Goal: Information Seeking & Learning: Learn about a topic

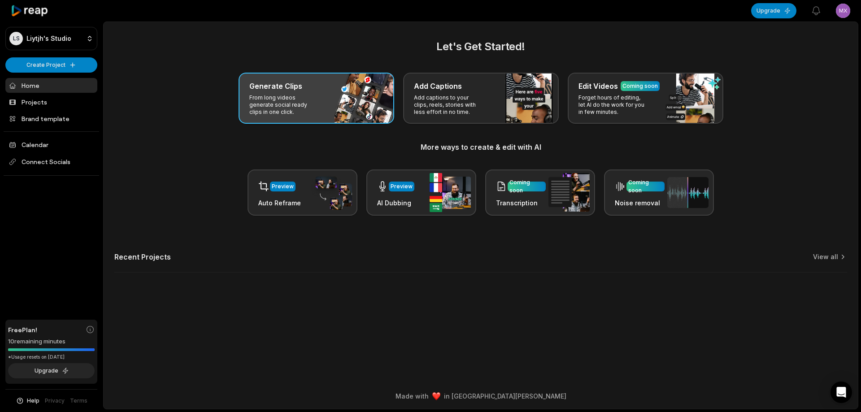
click at [323, 110] on div "Generate Clips From long videos generate social ready clips in one click." at bounding box center [317, 98] width 156 height 51
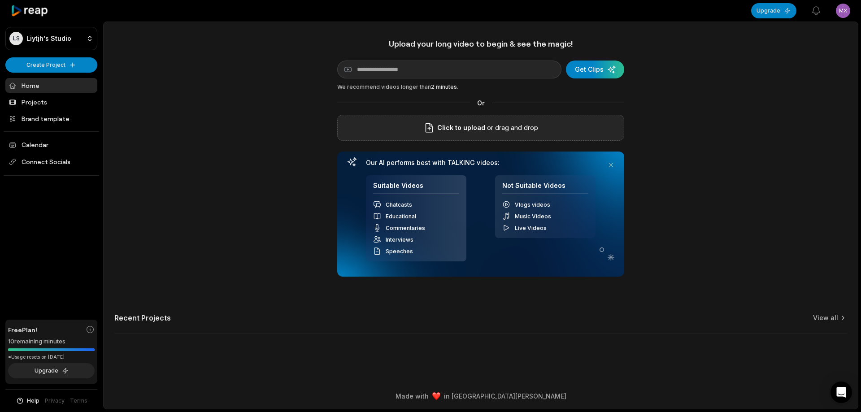
click at [586, 125] on div "Click to upload or drag and drop" at bounding box center [480, 128] width 287 height 26
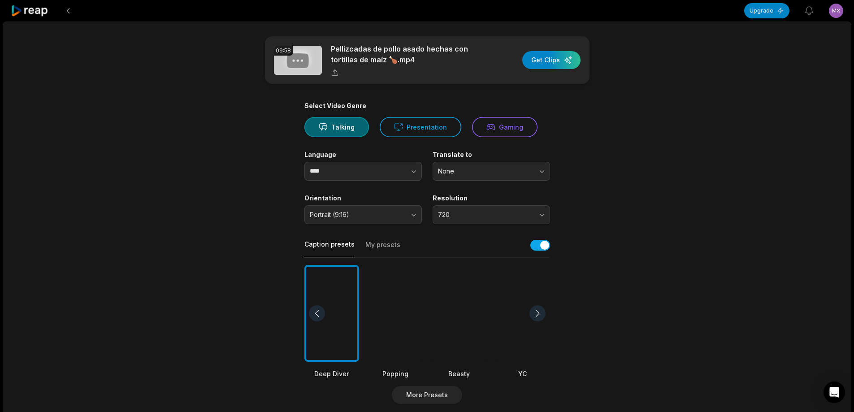
click at [466, 304] on div at bounding box center [459, 313] width 55 height 97
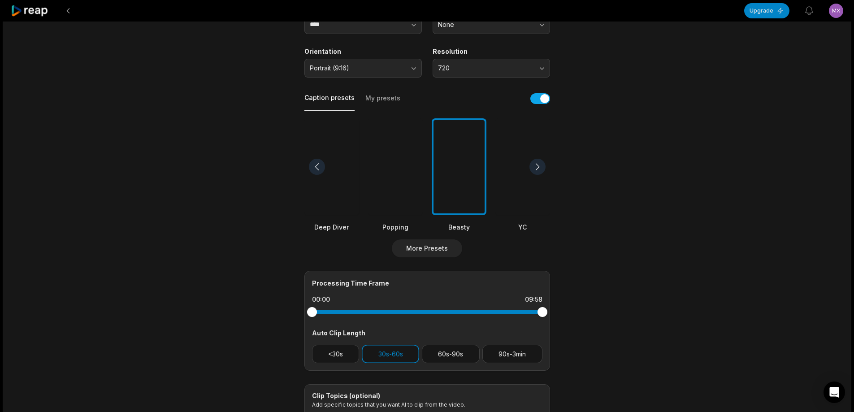
scroll to position [179, 0]
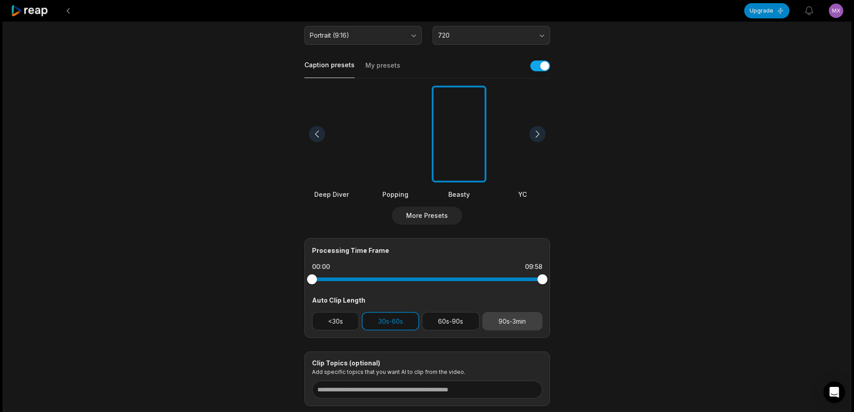
click at [525, 319] on button "90s-3min" at bounding box center [512, 321] width 60 height 18
click at [392, 323] on button "30s-60s" at bounding box center [390, 321] width 57 height 18
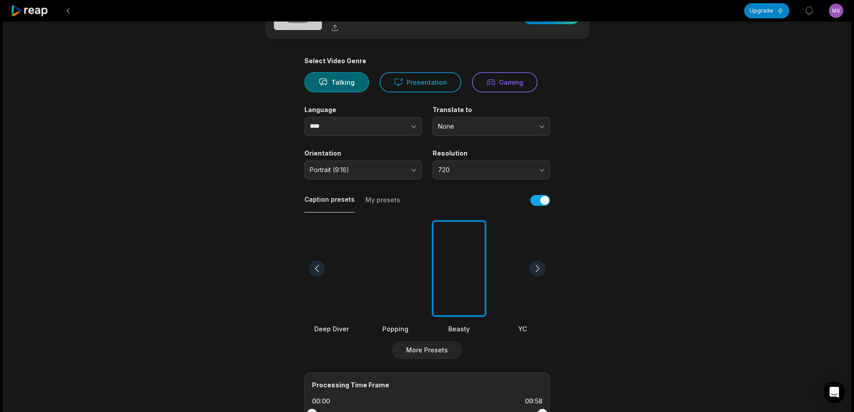
scroll to position [0, 0]
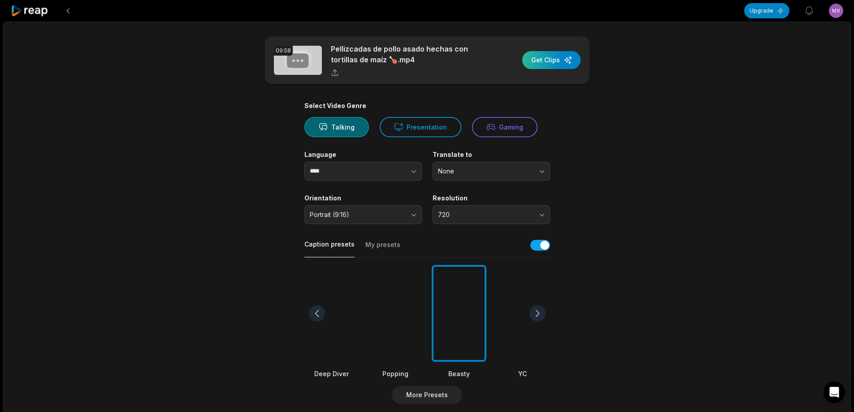
click at [554, 57] on div "button" at bounding box center [551, 60] width 58 height 18
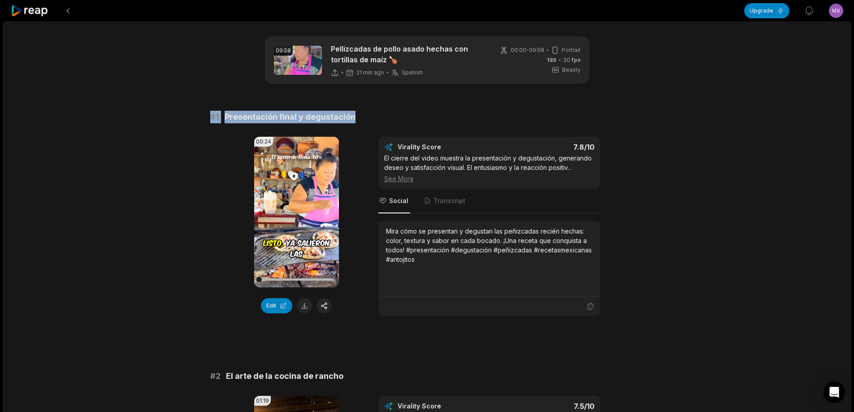
drag, startPoint x: 204, startPoint y: 113, endPoint x: 390, endPoint y: 113, distance: 185.6
copy div "# 1 Presentación final y degustación"
click at [306, 308] on button at bounding box center [304, 305] width 15 height 15
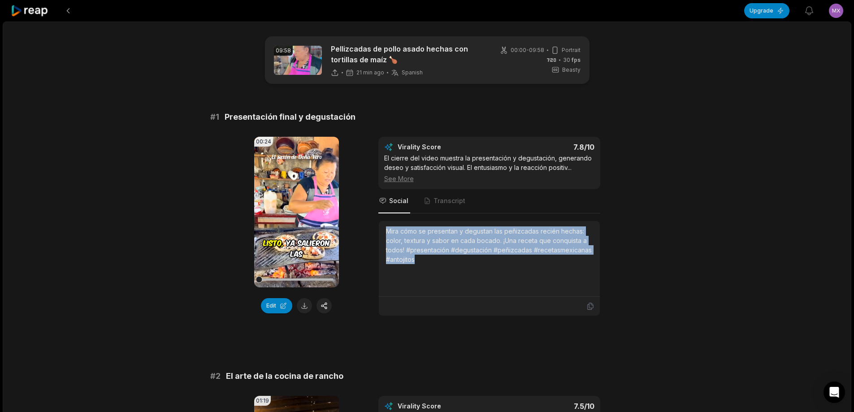
drag, startPoint x: 386, startPoint y: 230, endPoint x: 428, endPoint y: 264, distance: 53.6
click at [428, 264] on div "Mira cómo se presentan y degustan las peñizcadas recién hechas: color, textura …" at bounding box center [489, 258] width 207 height 65
copy div "Mira cómo se presentan y degustan las peñizcadas recién hechas: color, textura …"
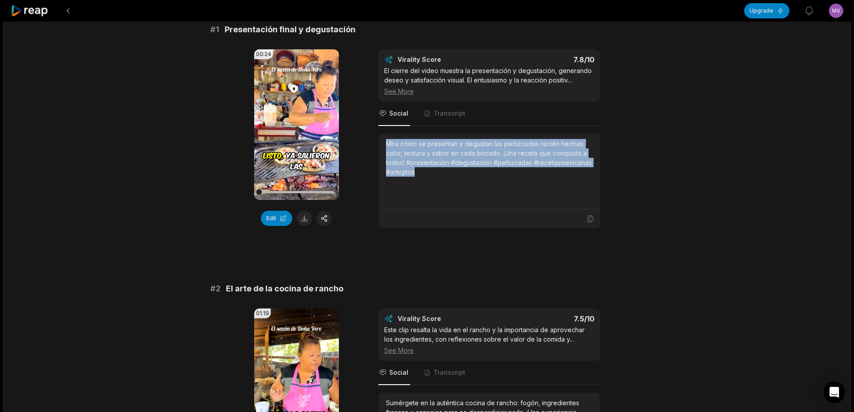
scroll to position [90, 0]
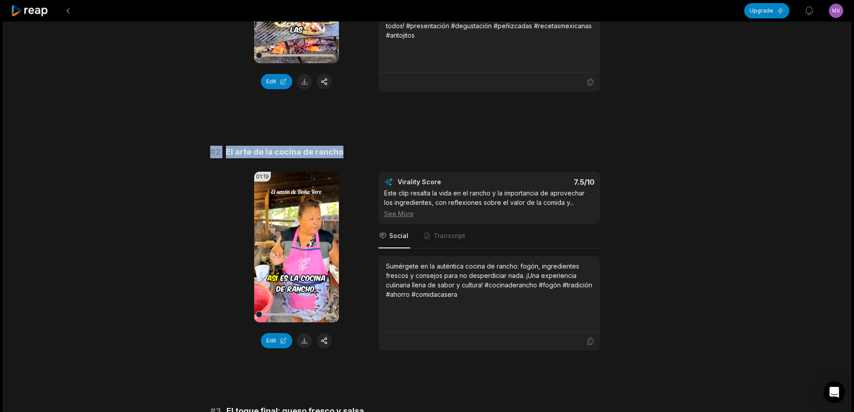
drag, startPoint x: 208, startPoint y: 151, endPoint x: 394, endPoint y: 151, distance: 186.1
copy div "# 2 El arte de la cocina de rancho"
click at [306, 338] on button at bounding box center [304, 340] width 15 height 15
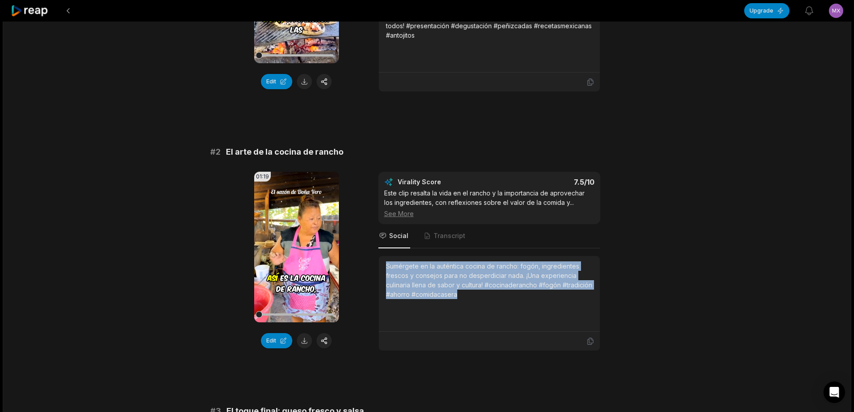
drag, startPoint x: 385, startPoint y: 265, endPoint x: 531, endPoint y: 312, distance: 152.9
click at [531, 312] on div "Sumérgete en la auténtica cocina de rancho: fogón, ingredientes frescos y conse…" at bounding box center [489, 294] width 221 height 76
copy div "Sumérgete en la auténtica cocina de rancho: fogón, ingredientes frescos y conse…"
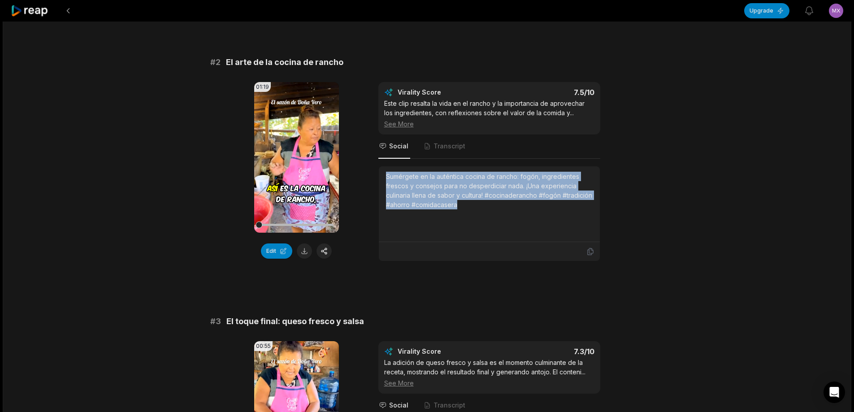
scroll to position [404, 0]
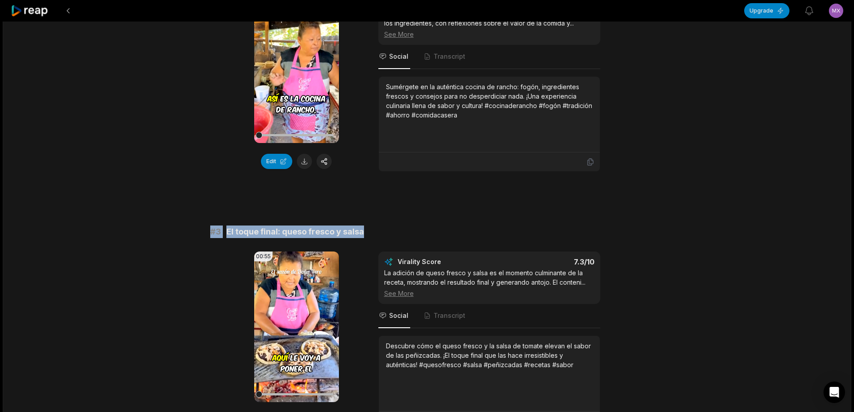
drag, startPoint x: 205, startPoint y: 230, endPoint x: 378, endPoint y: 230, distance: 172.6
copy div "# 3 El toque final: queso fresco y salsa"
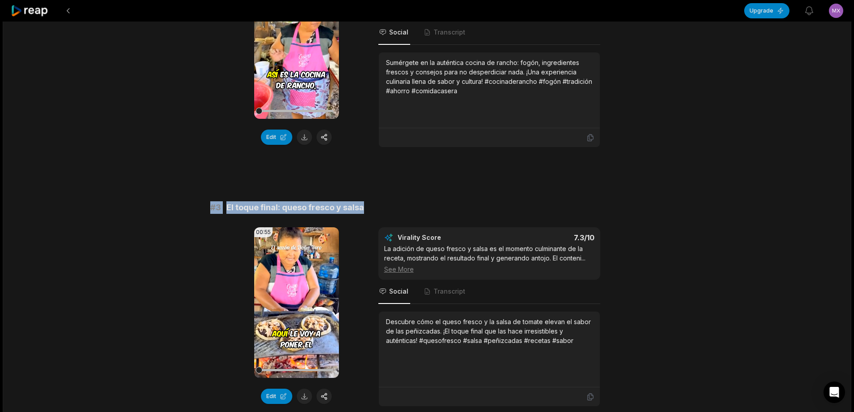
scroll to position [448, 0]
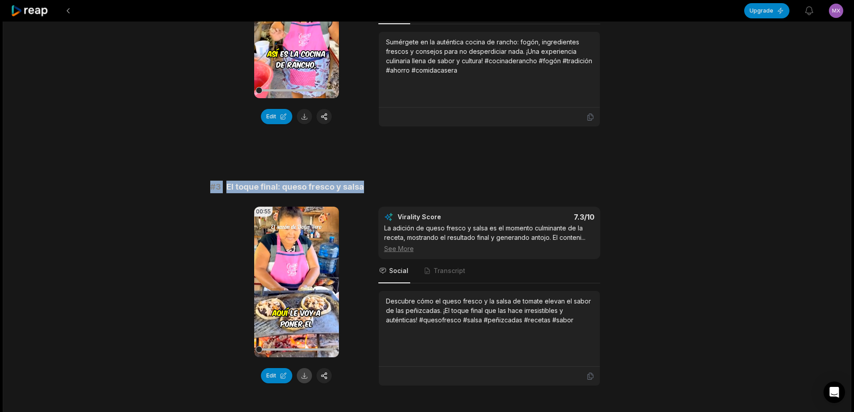
click at [304, 377] on button at bounding box center [304, 375] width 15 height 15
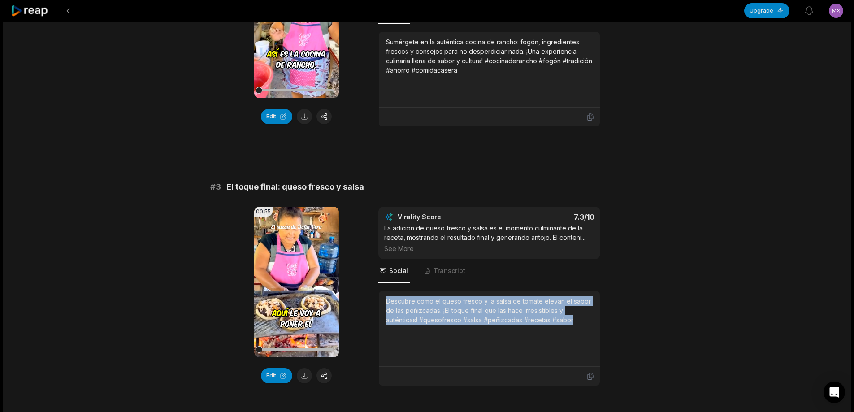
drag, startPoint x: 386, startPoint y: 299, endPoint x: 570, endPoint y: 315, distance: 185.4
click at [582, 327] on div "Descubre cómo el queso fresco y la salsa de tomate elevan el sabor de las peñiz…" at bounding box center [489, 328] width 207 height 65
copy div "Descubre cómo el queso fresco y la salsa de tomate elevan el sabor de las peñiz…"
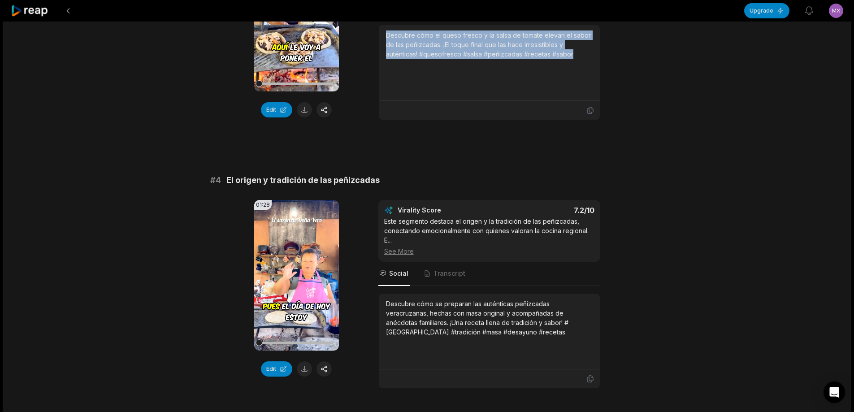
scroll to position [717, 0]
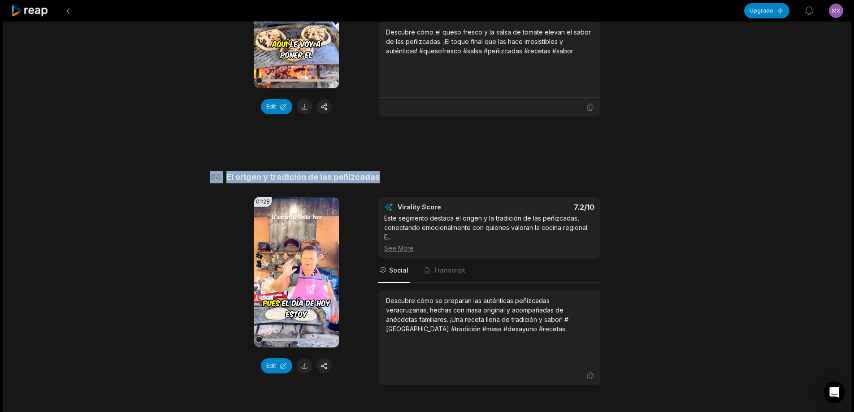
drag, startPoint x: 207, startPoint y: 175, endPoint x: 372, endPoint y: 175, distance: 164.6
click at [385, 175] on div "09:58 Pellizcadas de pollo asado hechas con tortillas de maíz 🍗 21 min ago Span…" at bounding box center [427, 405] width 849 height 2202
copy div "# 4 El origen y tradición de las peñizcadas"
click at [304, 365] on button at bounding box center [304, 365] width 15 height 15
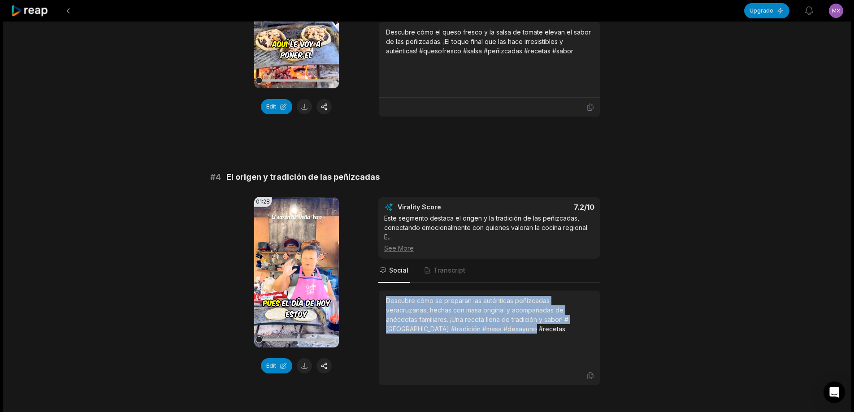
drag, startPoint x: 384, startPoint y: 300, endPoint x: 441, endPoint y: 314, distance: 59.2
click at [456, 326] on div "Descubre cómo se preparan las auténticas peñizcadas veracruzanas, hechas con ma…" at bounding box center [489, 329] width 221 height 76
copy div "Descubre cómo se preparan las auténticas peñizcadas veracruzanas, hechas con ma…"
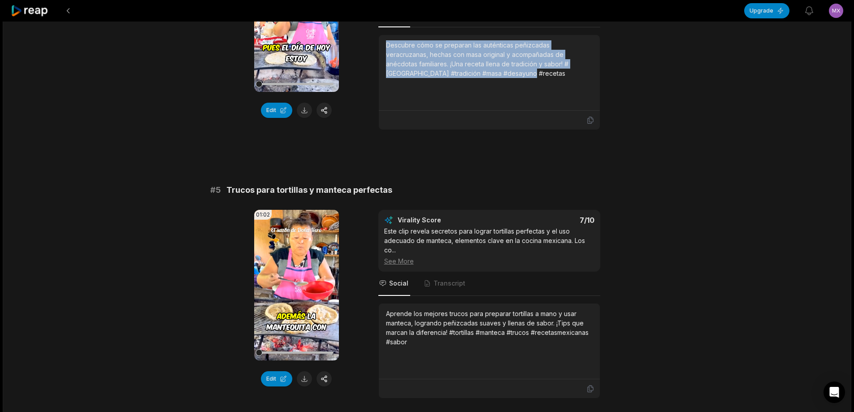
scroll to position [986, 0]
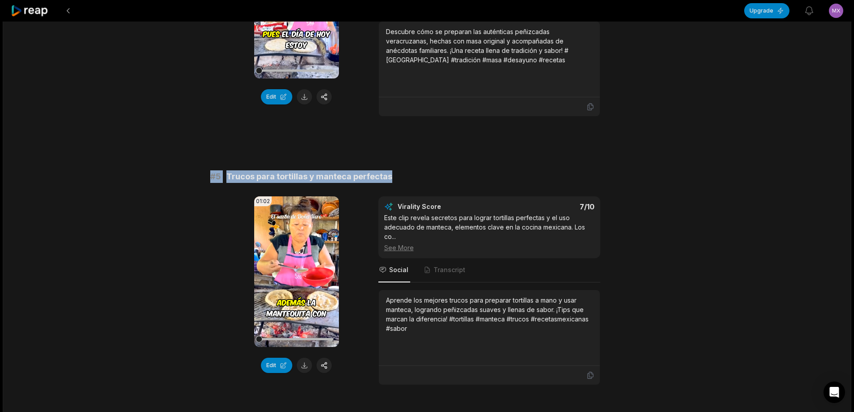
drag, startPoint x: 202, startPoint y: 177, endPoint x: 411, endPoint y: 178, distance: 208.9
click at [411, 178] on div "09:58 Pellizcadas de pollo asado hechas con tortillas de maíz 🍗 21 min ago Span…" at bounding box center [427, 136] width 849 height 2202
copy div "# 5 Trucos para tortillas y manteca perfectas"
click at [305, 367] on button at bounding box center [304, 365] width 15 height 15
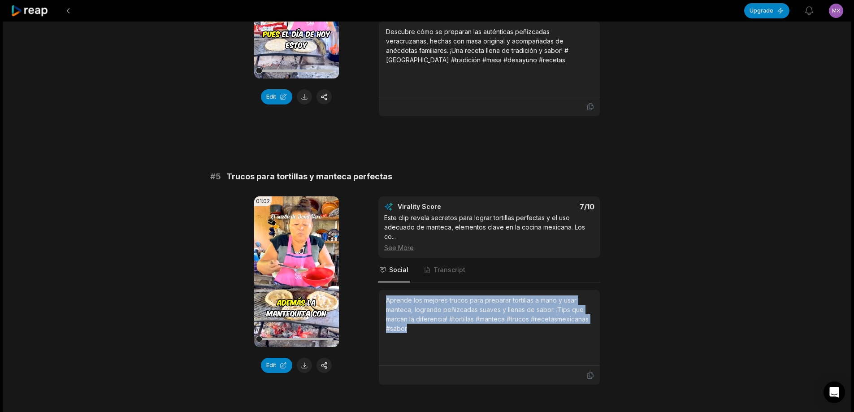
drag, startPoint x: 385, startPoint y: 299, endPoint x: 410, endPoint y: 324, distance: 35.8
click at [410, 324] on div "Aprende los mejores trucos para preparar tortillas a mano y usar manteca, logra…" at bounding box center [489, 328] width 221 height 76
drag, startPoint x: 400, startPoint y: 293, endPoint x: 397, endPoint y: 308, distance: 15.2
copy div "Aprende los mejores trucos para preparar tortillas a mano y usar manteca, logra…"
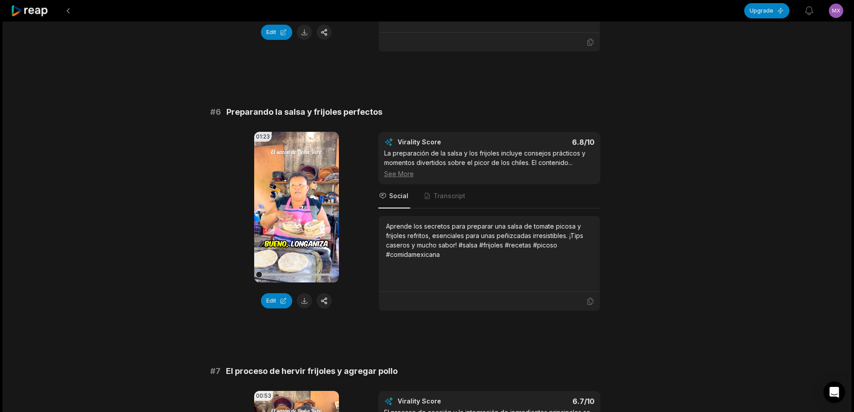
scroll to position [1345, 0]
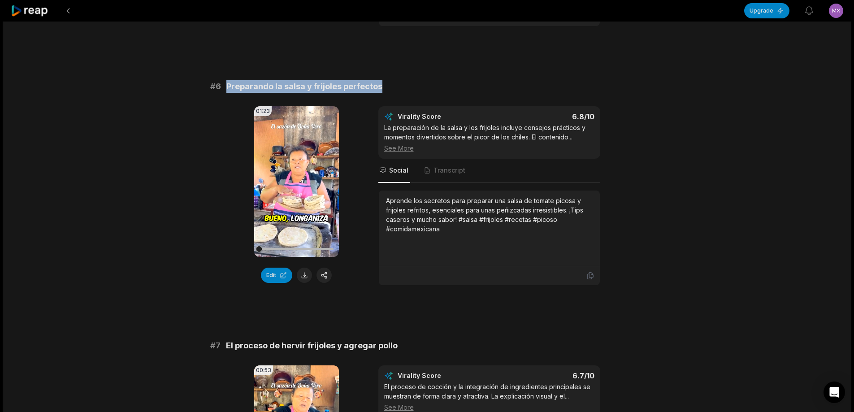
drag, startPoint x: 226, startPoint y: 84, endPoint x: 379, endPoint y: 82, distance: 152.9
click at [379, 82] on span "Preparando la salsa y frijoles perfectos" at bounding box center [304, 86] width 156 height 13
copy span "Preparando la salsa y frijoles perfectos"
click at [300, 277] on button at bounding box center [304, 275] width 15 height 15
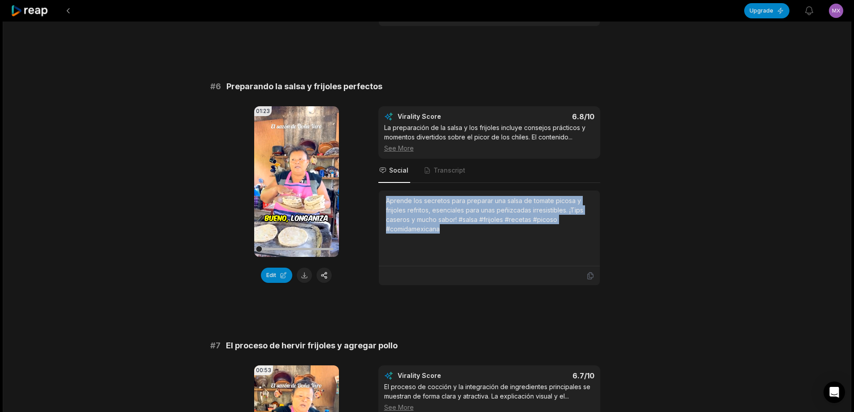
drag, startPoint x: 386, startPoint y: 200, endPoint x: 464, endPoint y: 227, distance: 82.4
click at [464, 227] on div "Aprende los secretos para preparar una salsa de tomate picosa y frijoles refrit…" at bounding box center [489, 215] width 207 height 38
copy div "Aprende los secretos para preparar una salsa de tomate picosa y frijoles refrit…"
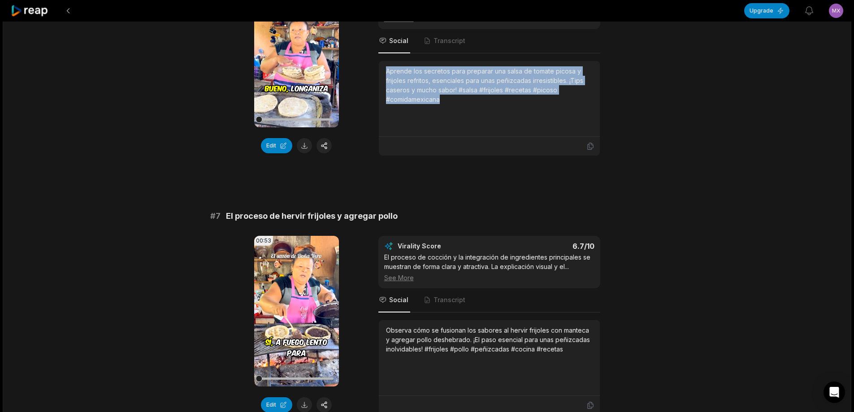
scroll to position [1614, 0]
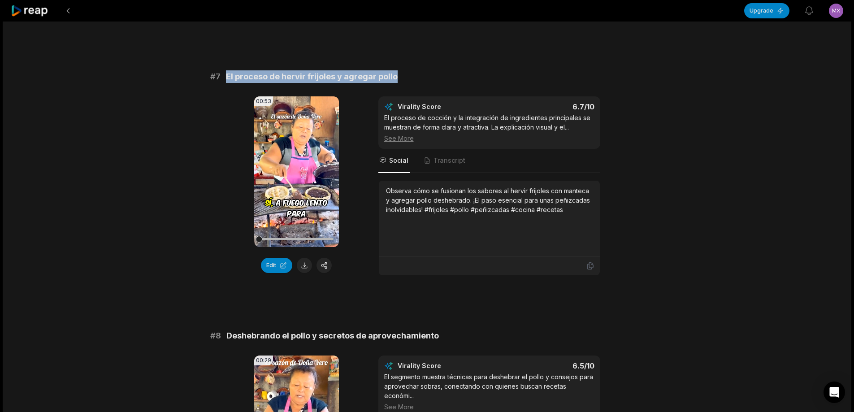
drag, startPoint x: 227, startPoint y: 77, endPoint x: 395, endPoint y: 70, distance: 168.7
copy span "El proceso de hervir frijoles y agregar pollo"
click at [301, 269] on button at bounding box center [304, 265] width 15 height 15
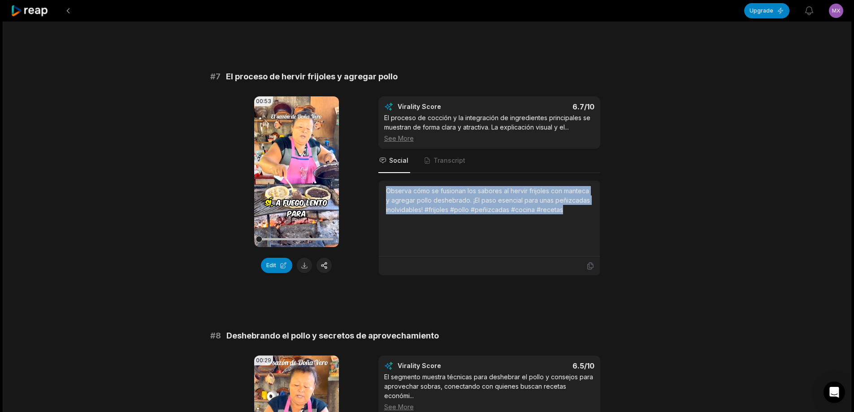
drag, startPoint x: 386, startPoint y: 191, endPoint x: 586, endPoint y: 207, distance: 201.0
click at [586, 207] on div "Observa cómo se fusionan los sabores al hervir frijoles con manteca y agregar p…" at bounding box center [489, 200] width 207 height 28
copy div "Observa cómo se fusionan los sabores al hervir frijoles con manteca y agregar p…"
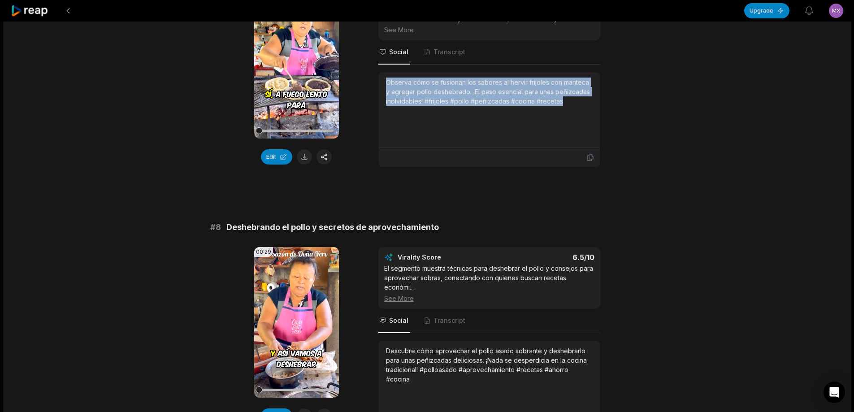
scroll to position [1814, 0]
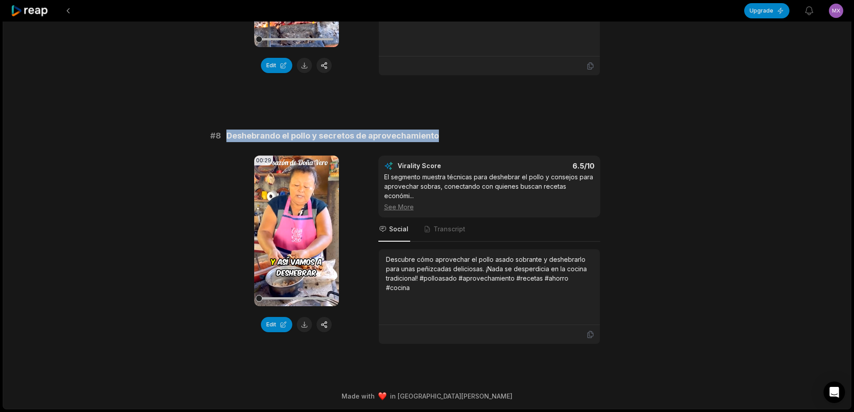
drag, startPoint x: 227, startPoint y: 135, endPoint x: 586, endPoint y: 124, distance: 359.3
copy span "Deshebrando el pollo y secretos de aprovechamiento"
click at [310, 325] on button at bounding box center [304, 324] width 15 height 15
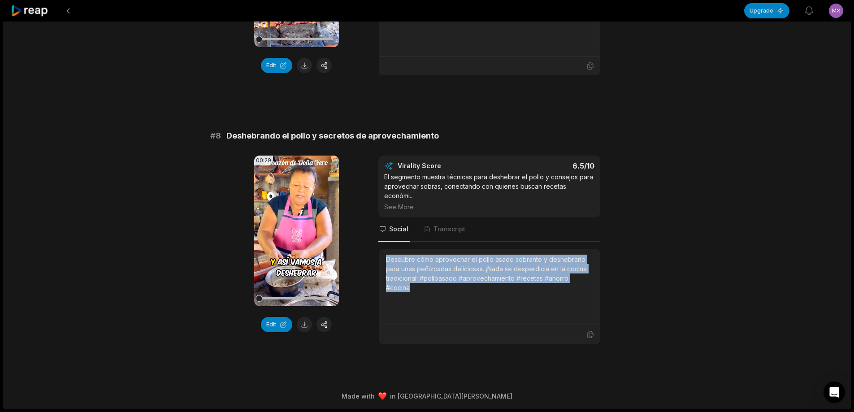
drag, startPoint x: 384, startPoint y: 258, endPoint x: 603, endPoint y: 279, distance: 219.3
click at [603, 279] on div "00:29 Your browser does not support mp4 format. Edit Virality Score 6.5 /10 El …" at bounding box center [427, 250] width 434 height 189
copy div "Descubre cómo aprovechar el pollo asado sobrante y deshebrarlo para unas peñizc…"
